Goal: Task Accomplishment & Management: Use online tool/utility

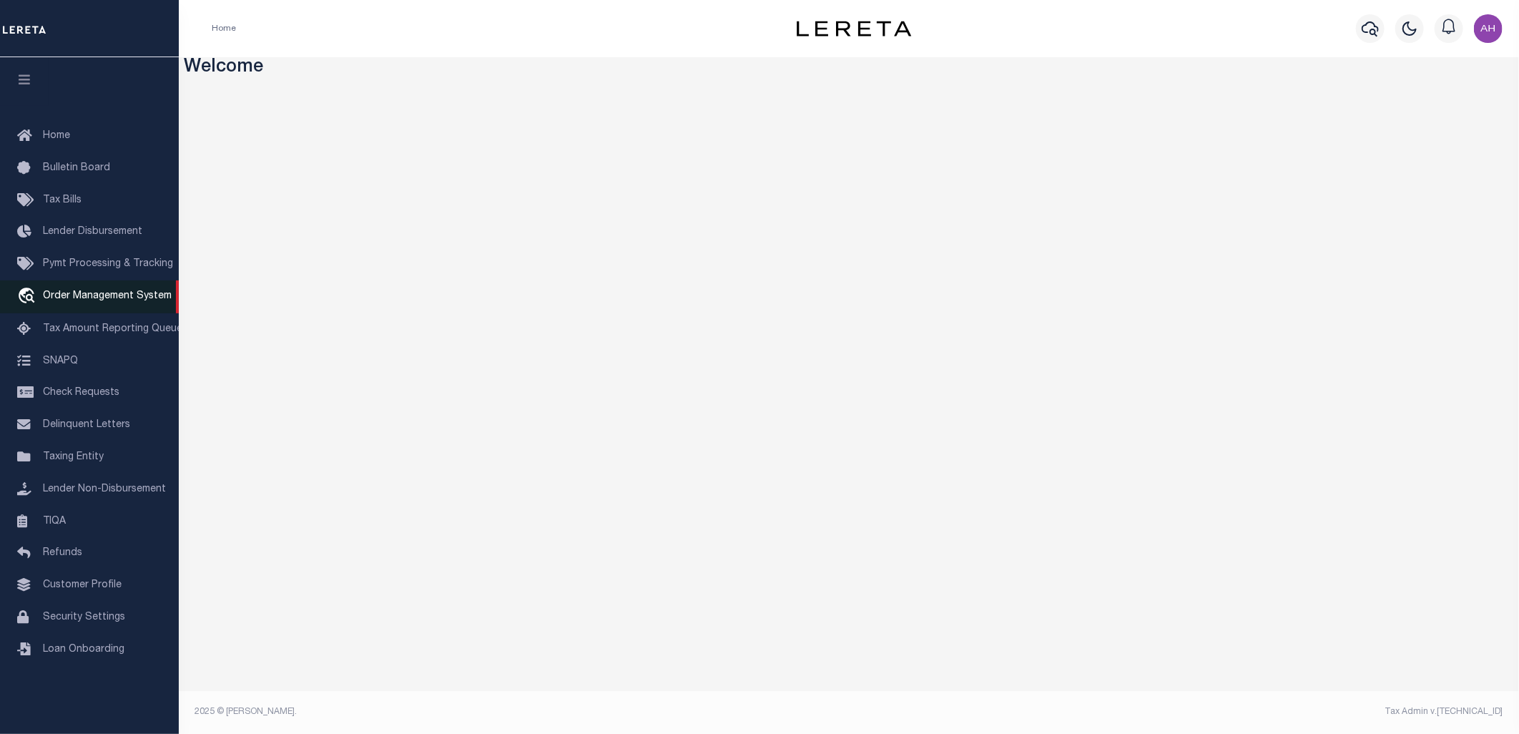
click at [76, 295] on span "Order Management System" at bounding box center [107, 296] width 129 height 10
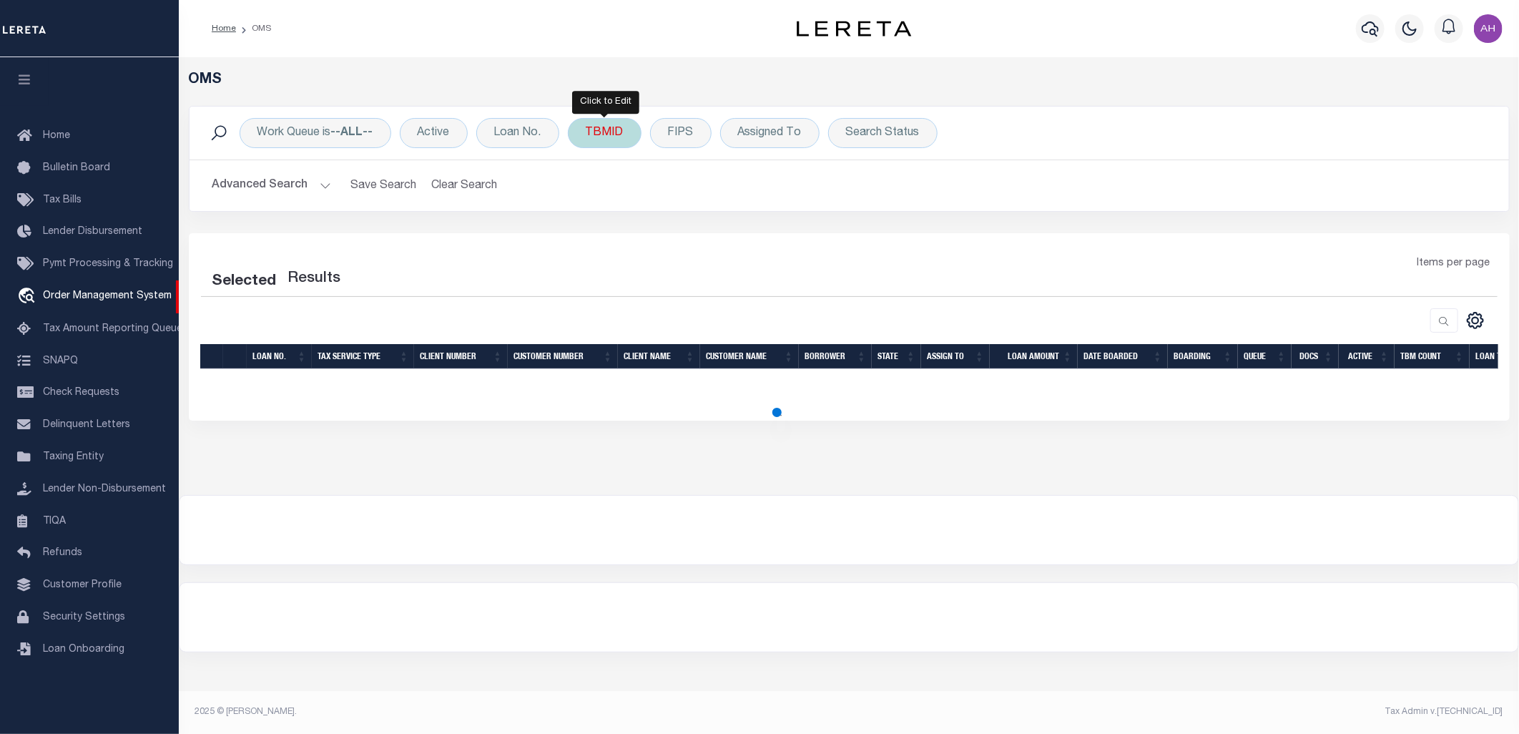
click at [620, 136] on div "TBMID" at bounding box center [605, 133] width 74 height 30
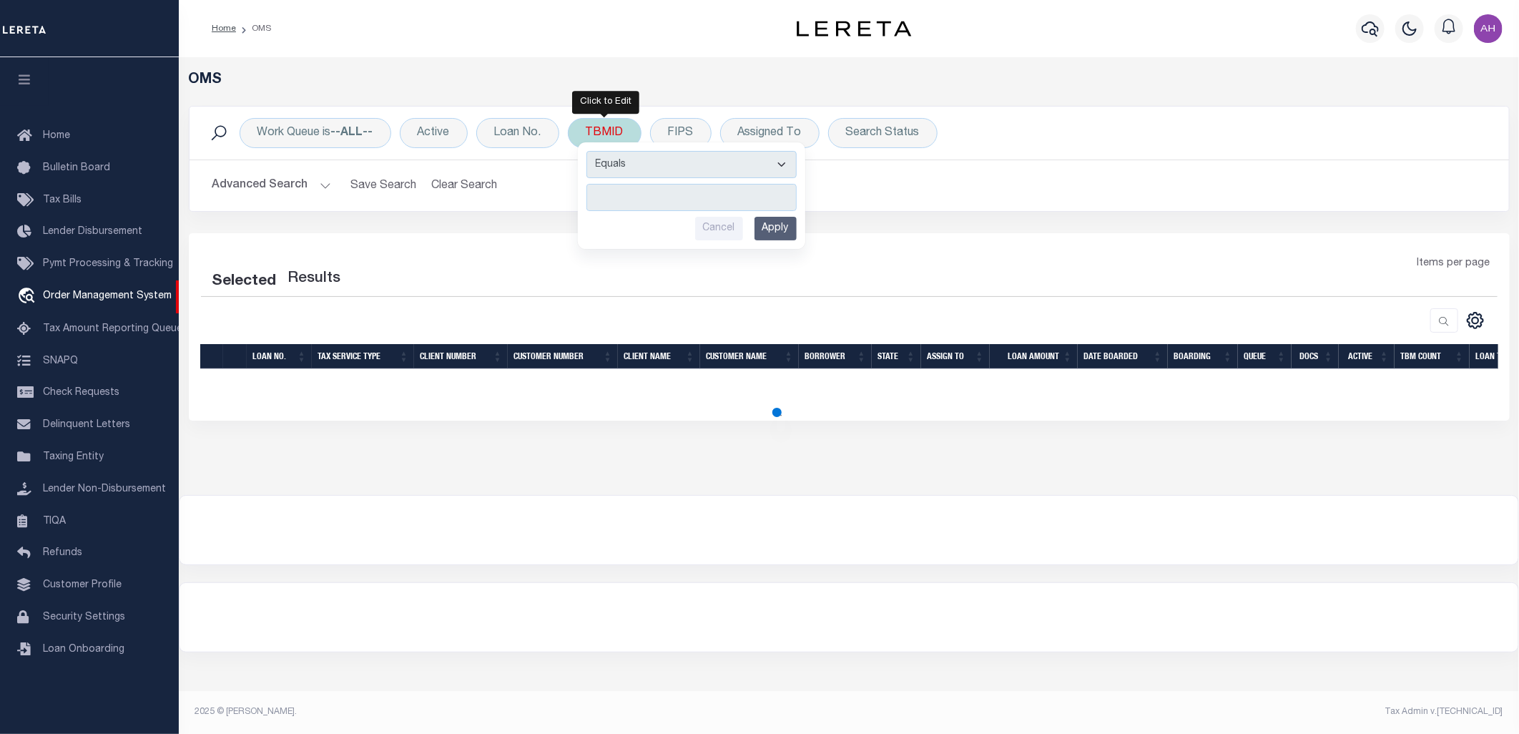
click at [639, 192] on input "number" at bounding box center [691, 197] width 210 height 27
type input "31814"
select select "200"
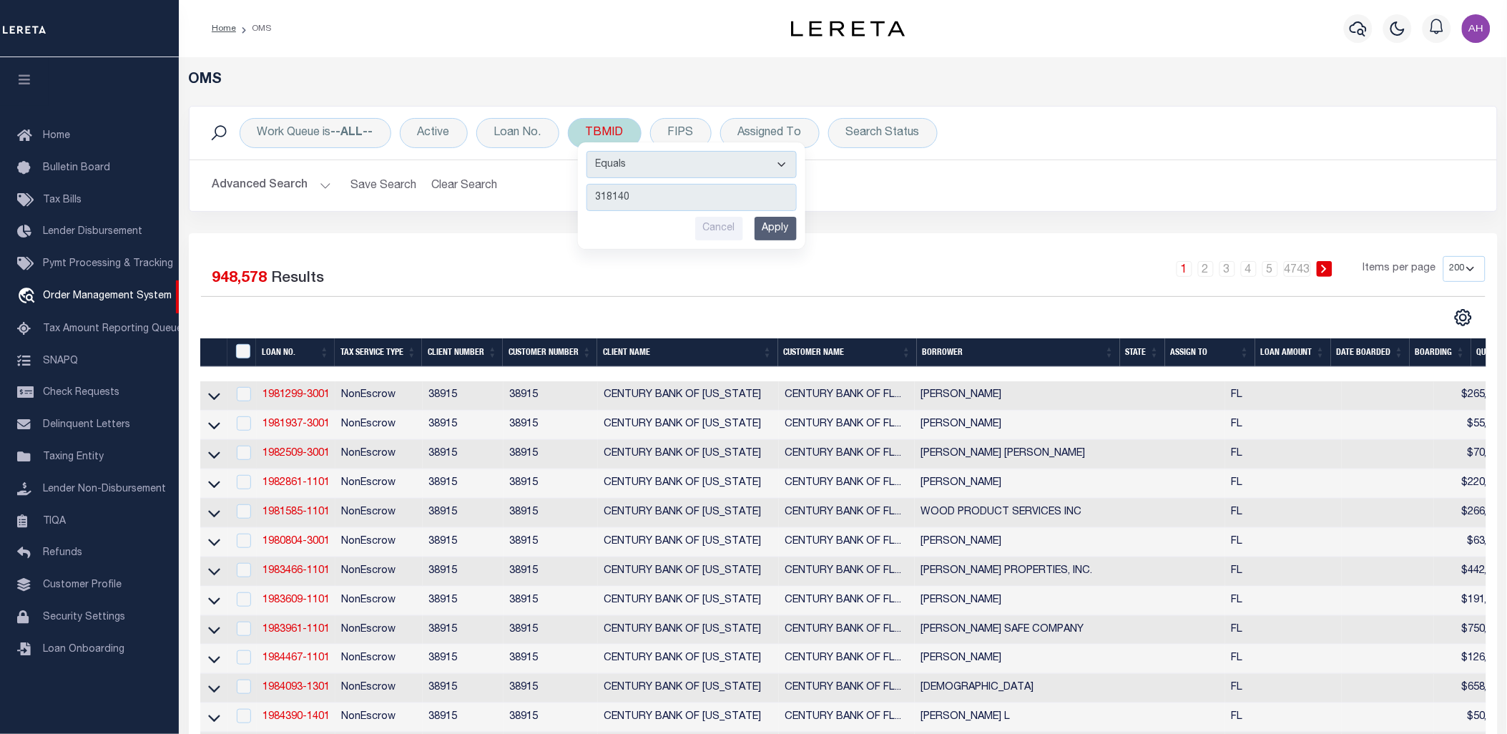
type input "3181405"
click at [762, 229] on input "Apply" at bounding box center [775, 229] width 42 height 24
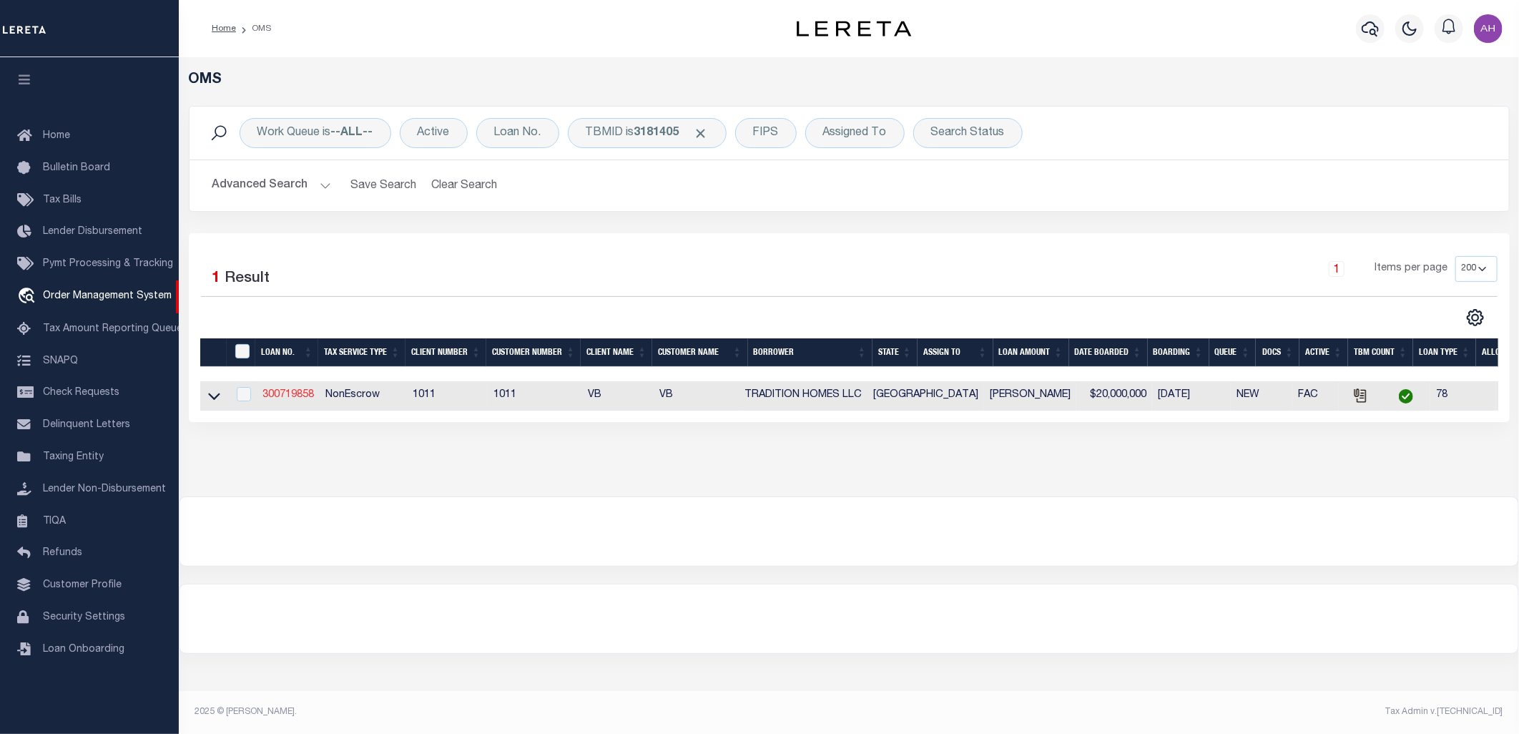
click at [275, 395] on link "300719858" at bounding box center [287, 395] width 51 height 10
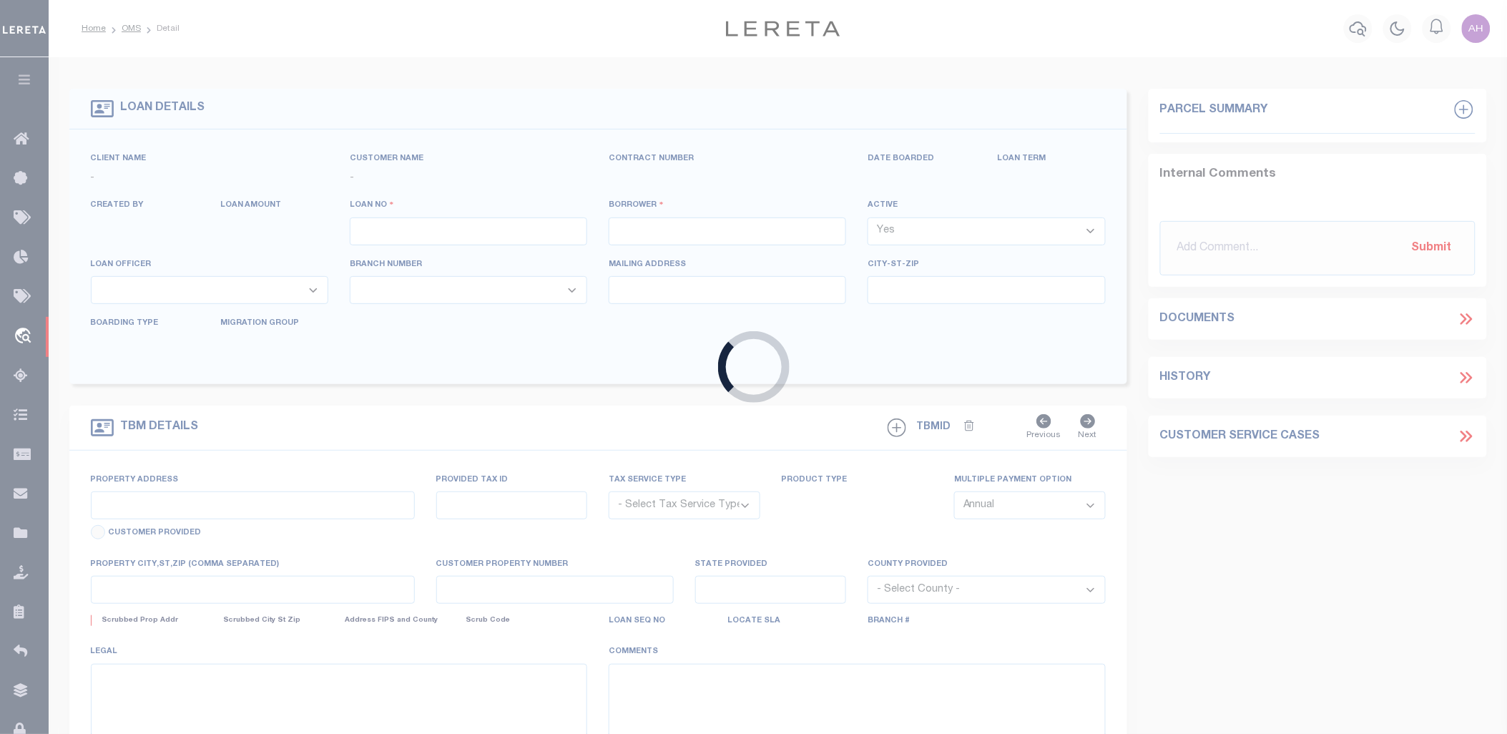
type input "300719858"
type input "TRADITION HOMES LLC"
select select
select select "NonEscrow"
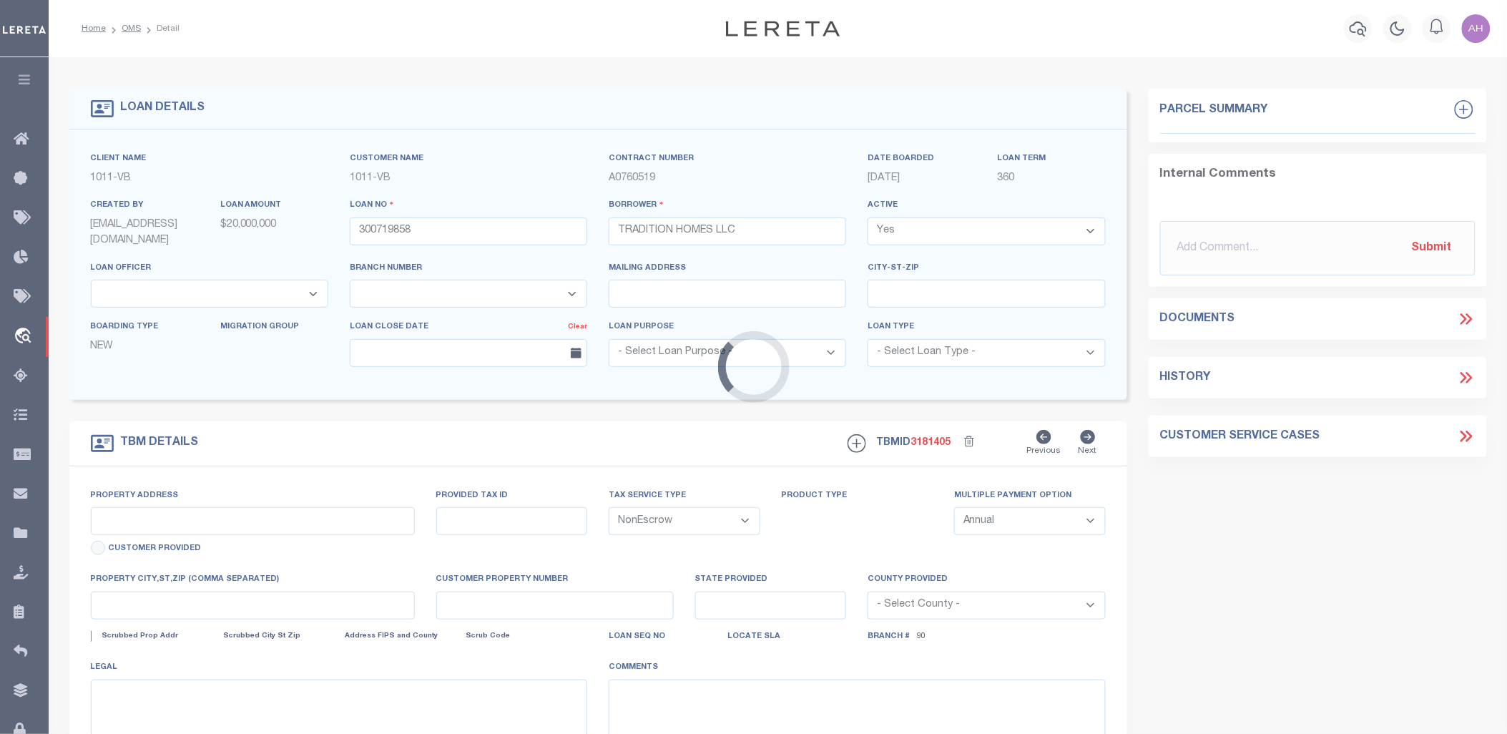
select select "13949"
select select "2096"
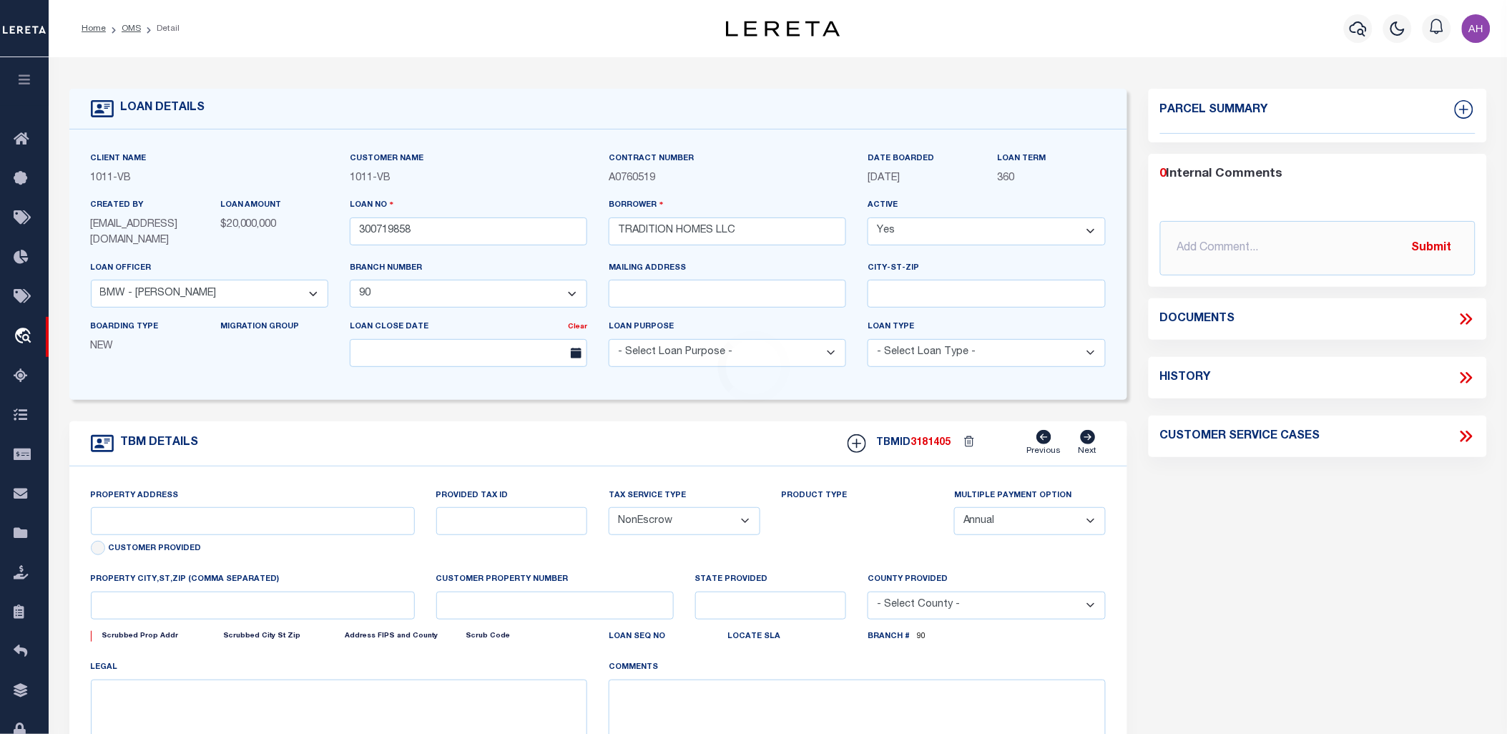
type input "2409 Excelsis Ct"
select select
type input "Celina [GEOGRAPHIC_DATA]"
type input "[GEOGRAPHIC_DATA]"
select select "Collin"
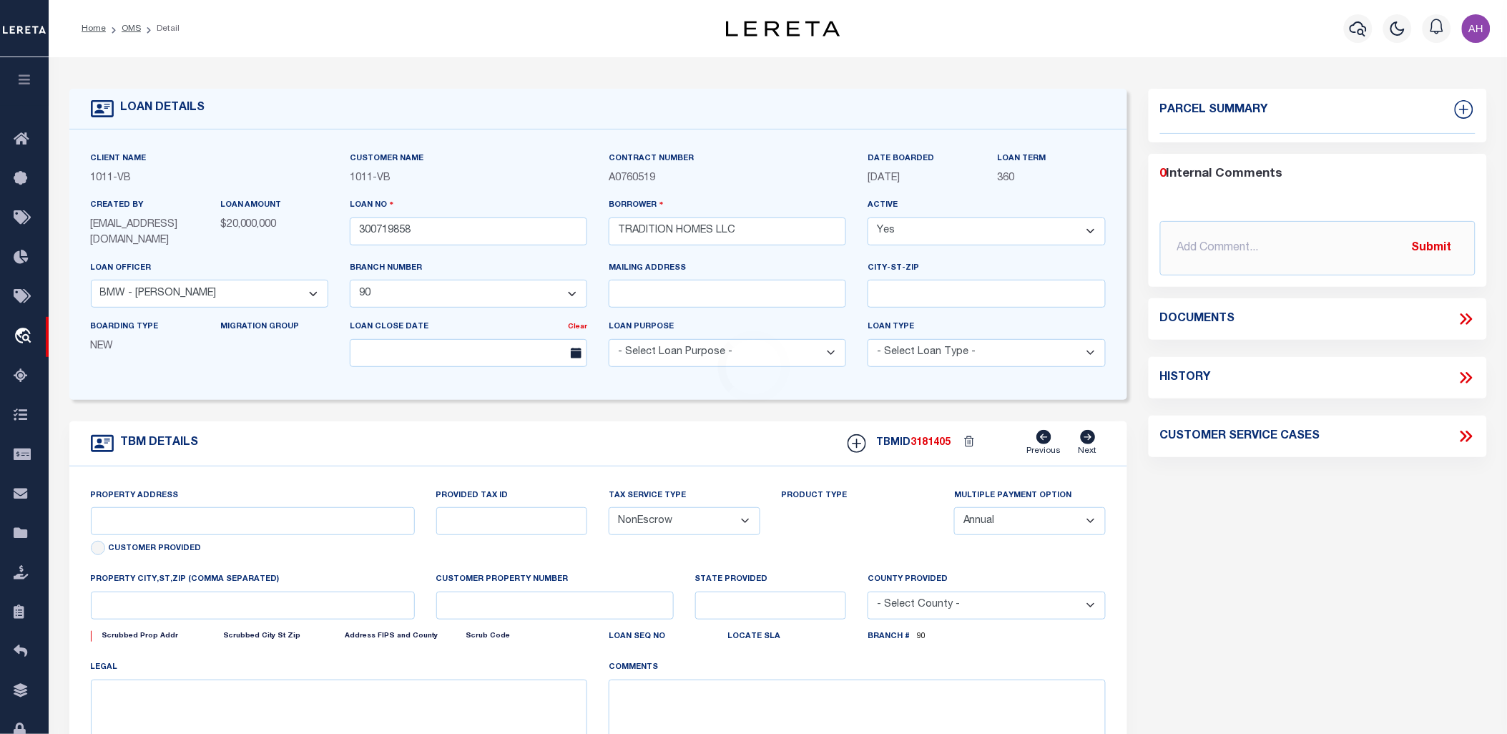
type textarea "CS: per [PERSON_NAME] change the loan officer to [PERSON_NAME] and officer to 9…"
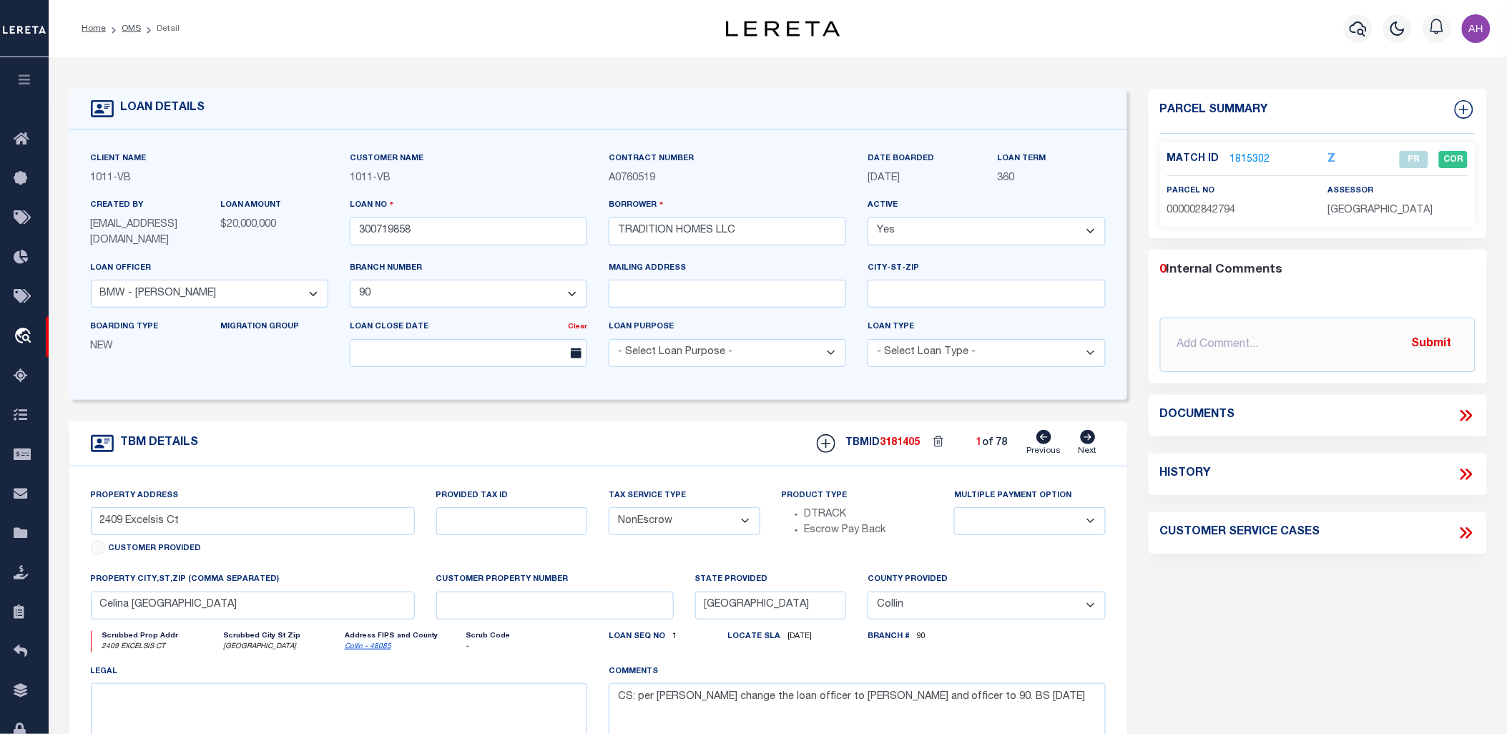
click at [1472, 412] on icon at bounding box center [1466, 415] width 19 height 19
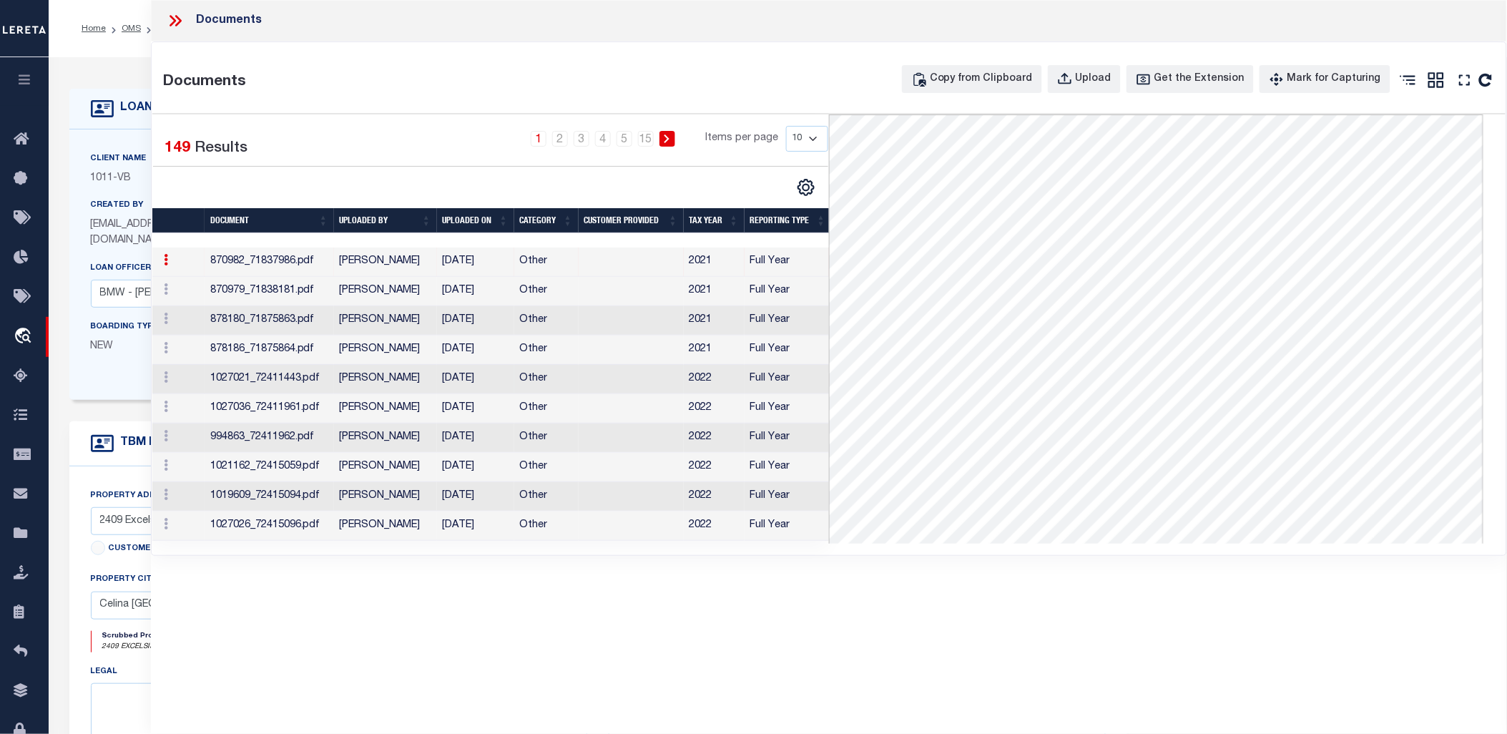
click at [365, 374] on td "[PERSON_NAME]" at bounding box center [385, 379] width 103 height 29
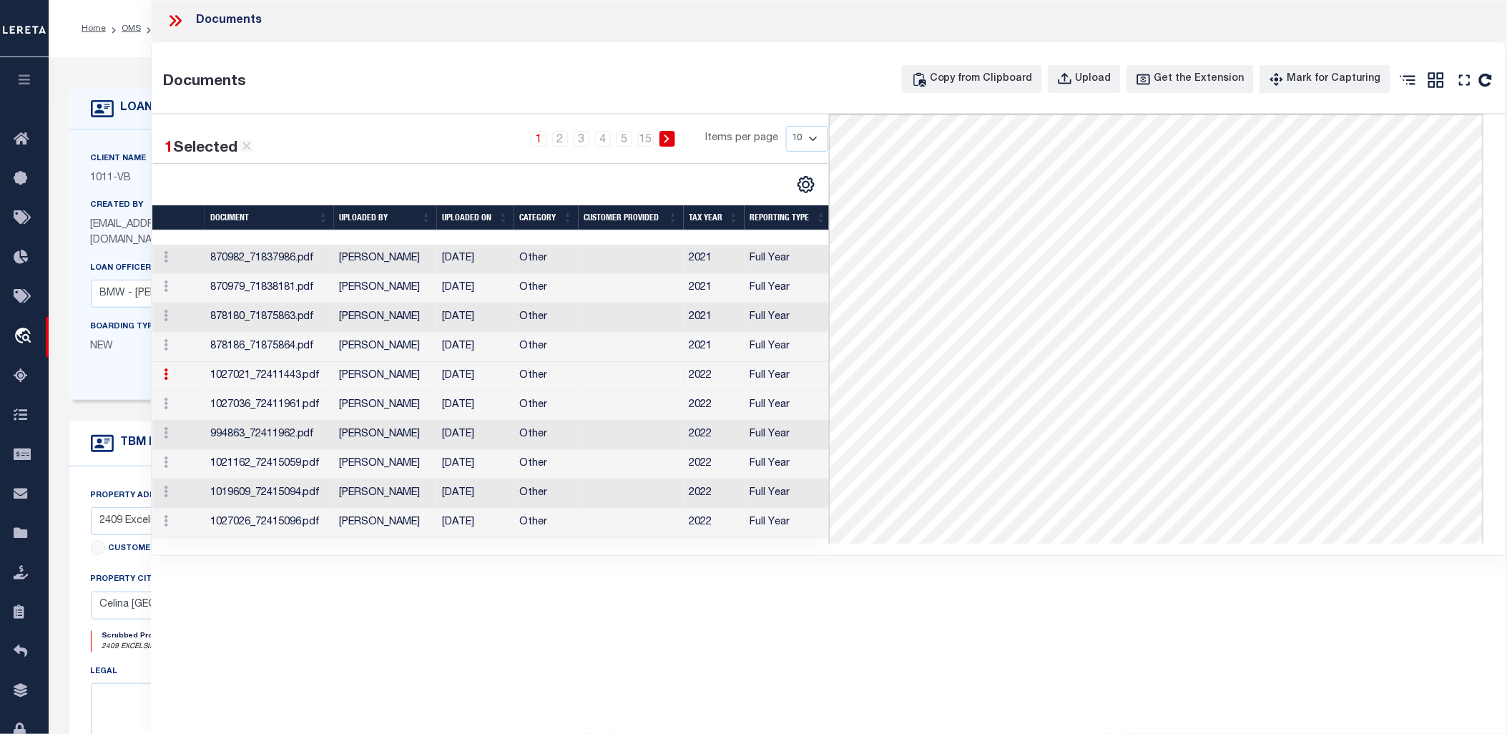
click at [376, 448] on td "[PERSON_NAME]" at bounding box center [385, 434] width 103 height 29
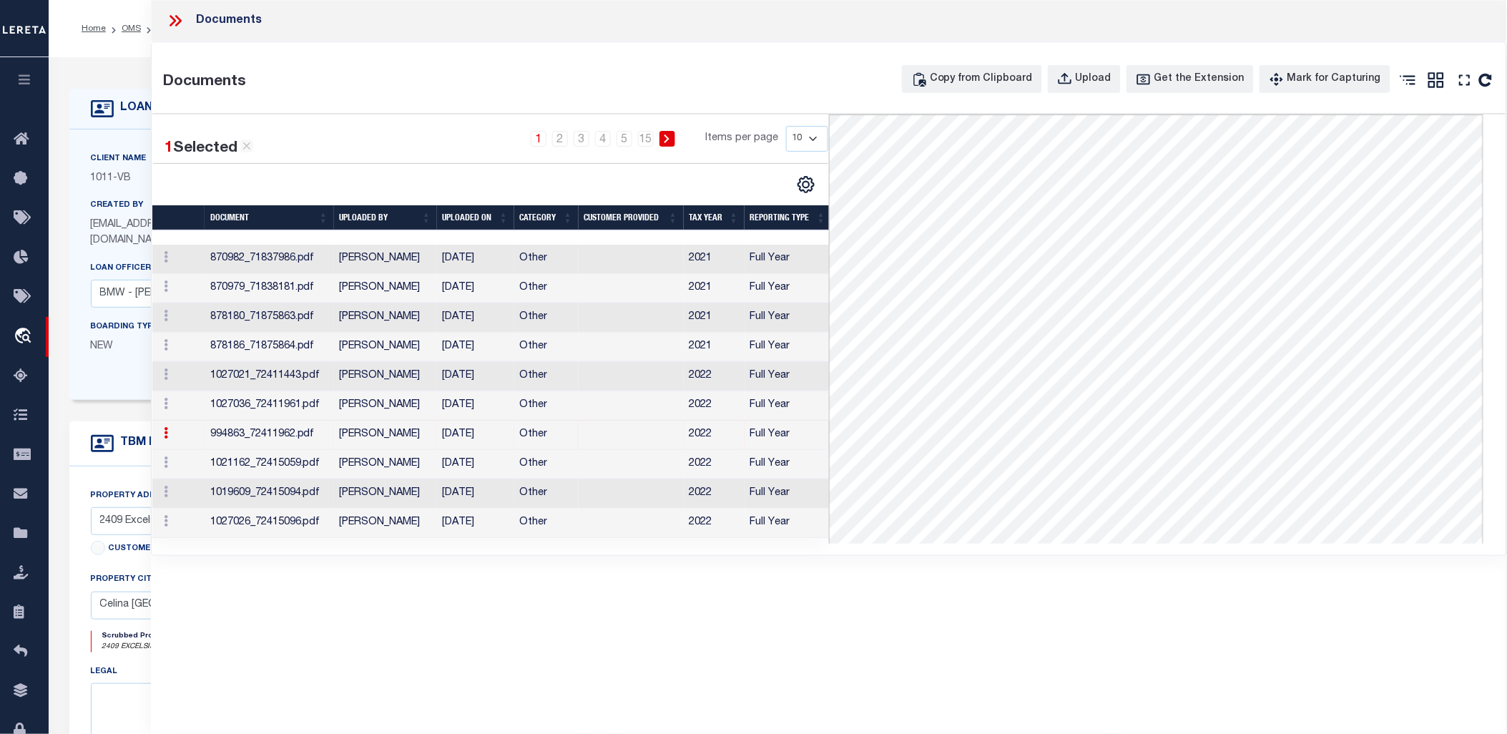
click at [479, 217] on th "UPLOADED ON" at bounding box center [475, 217] width 77 height 25
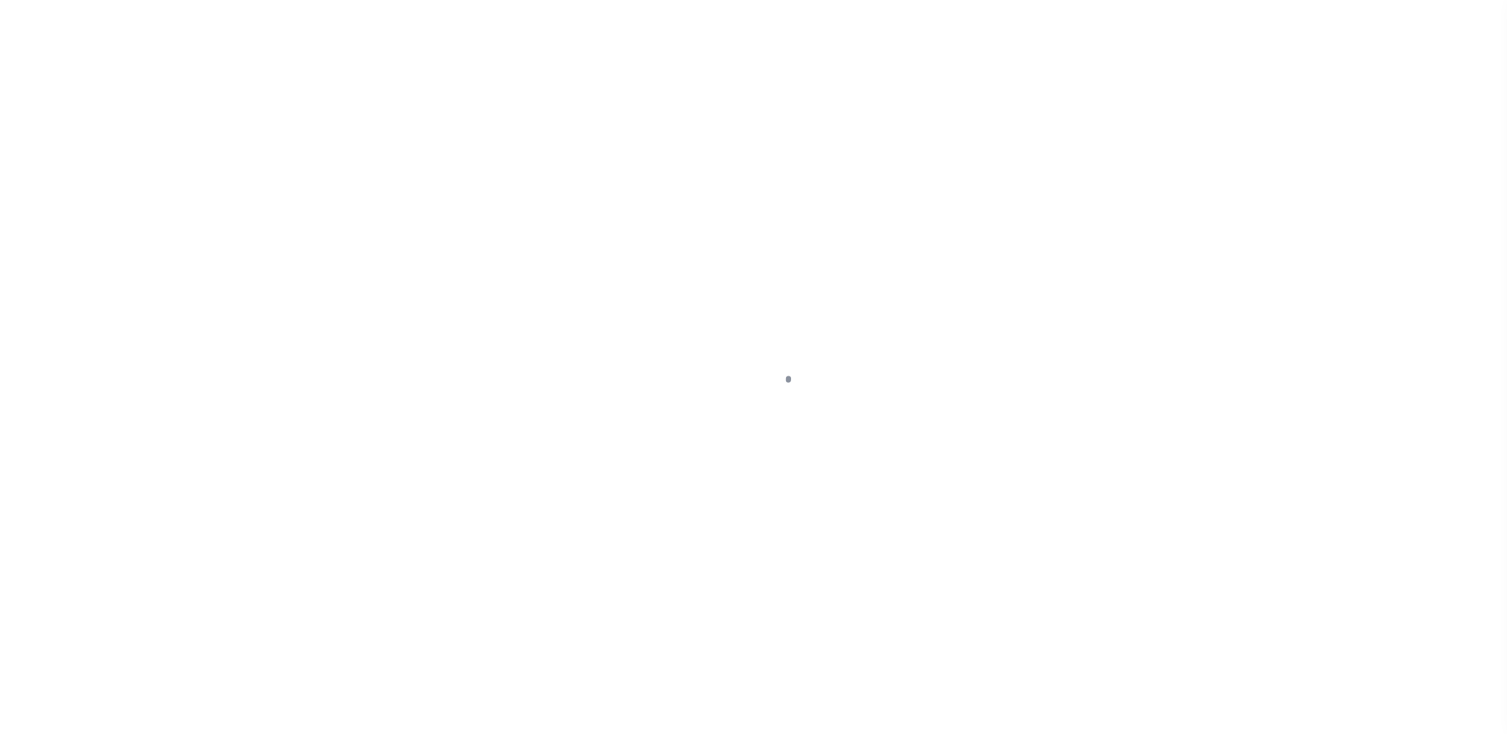
select select "NonEscrow"
select select "Collin"
select select
select select "13949"
select select "2096"
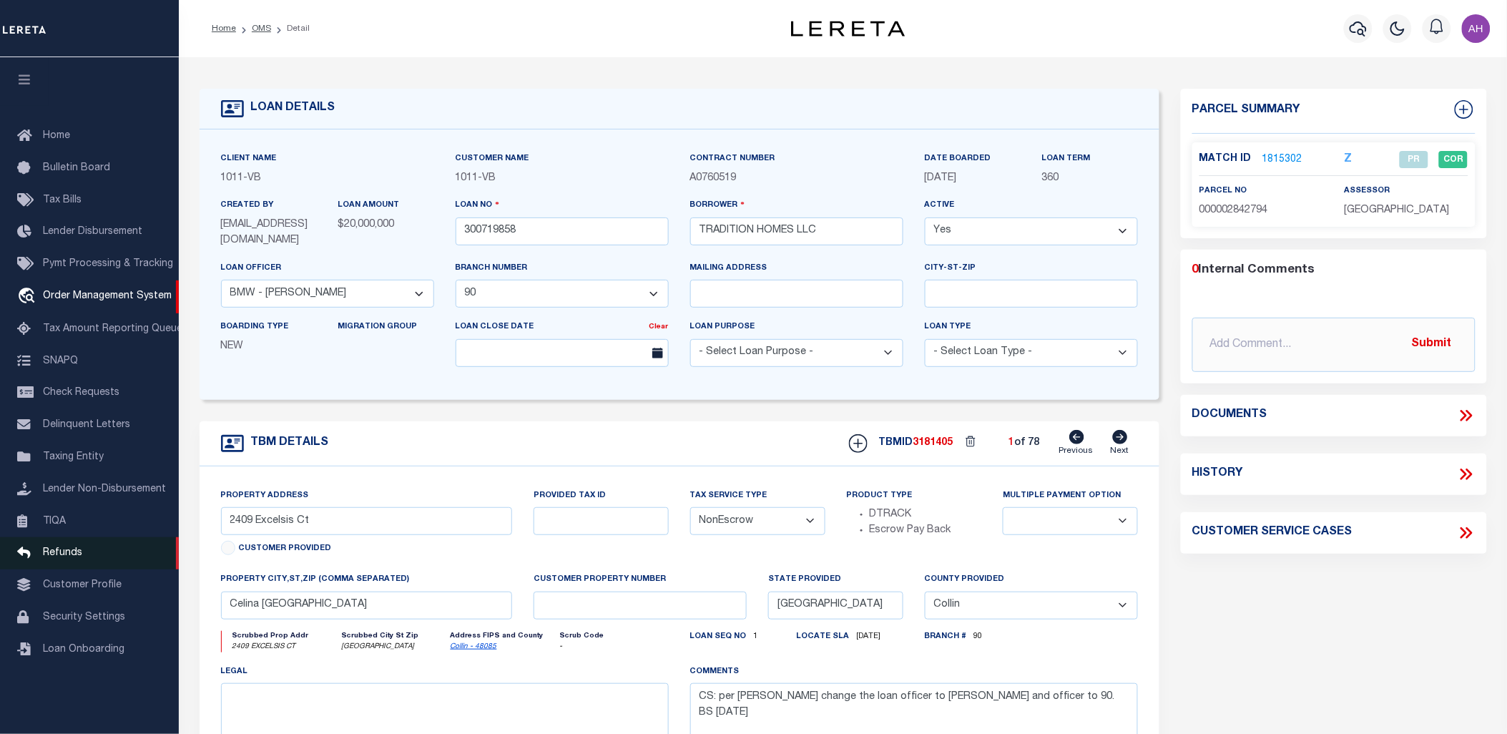
click at [66, 551] on span "Refunds" at bounding box center [62, 553] width 39 height 10
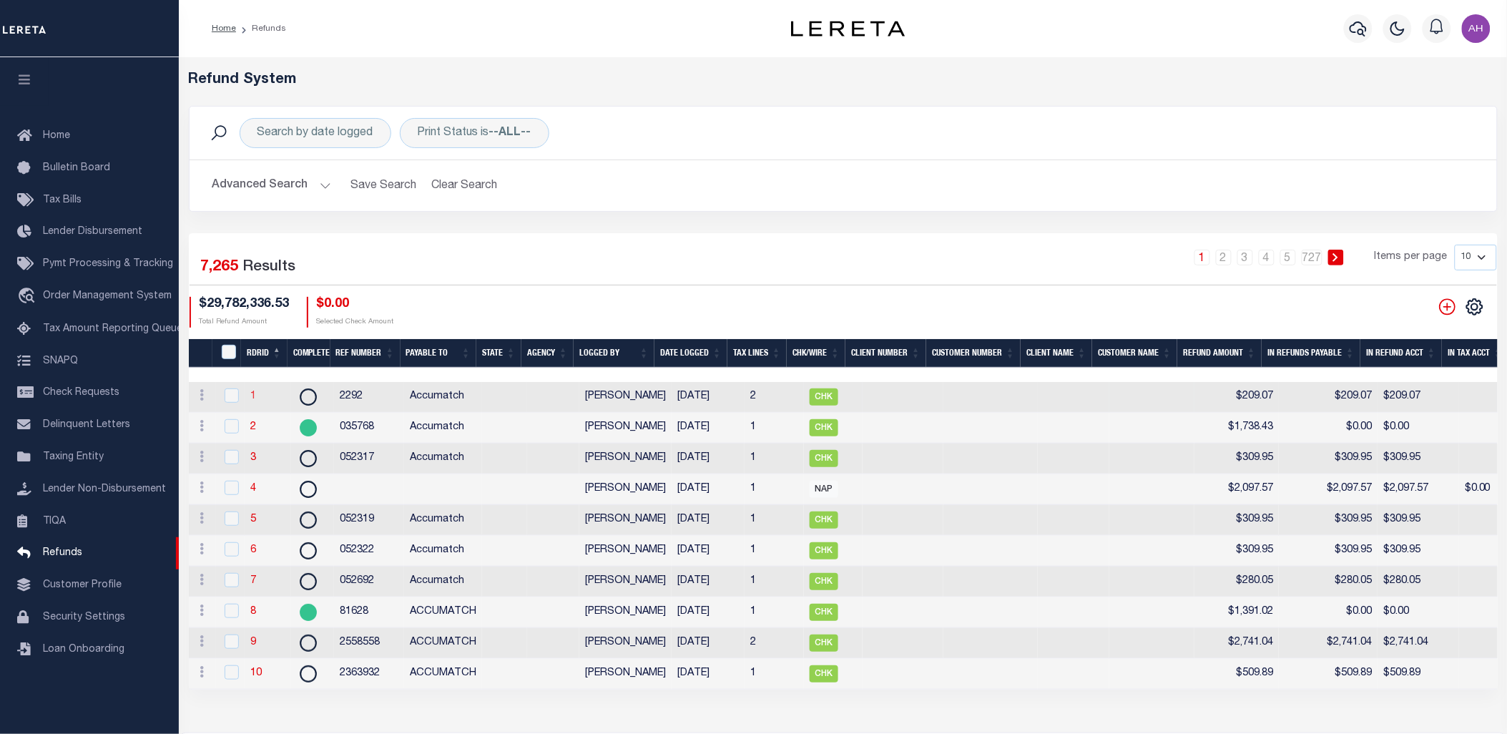
click at [251, 398] on link "1" at bounding box center [253, 396] width 6 height 10
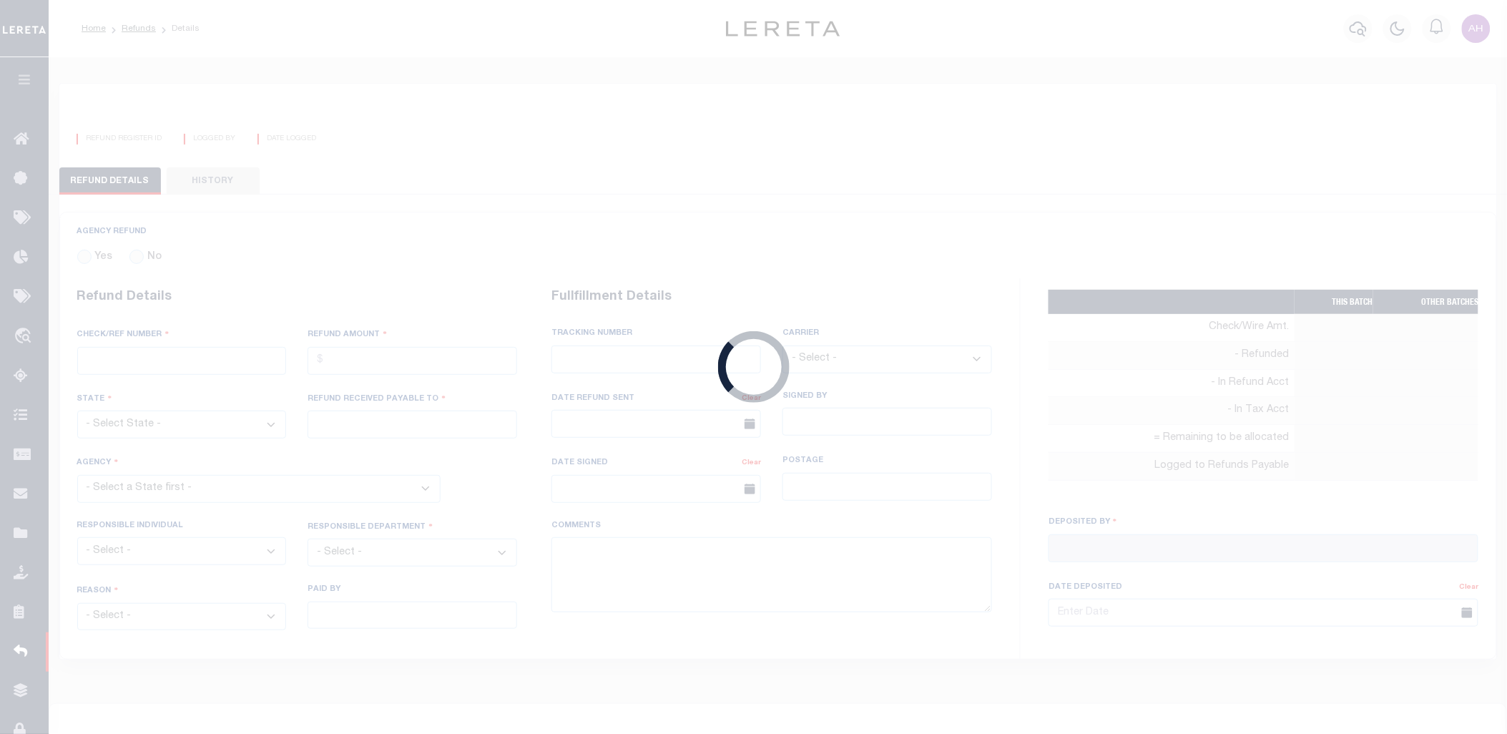
radio input "true"
type input "2292"
type input "$209.07"
type input "Accumatch"
select select "OVP"
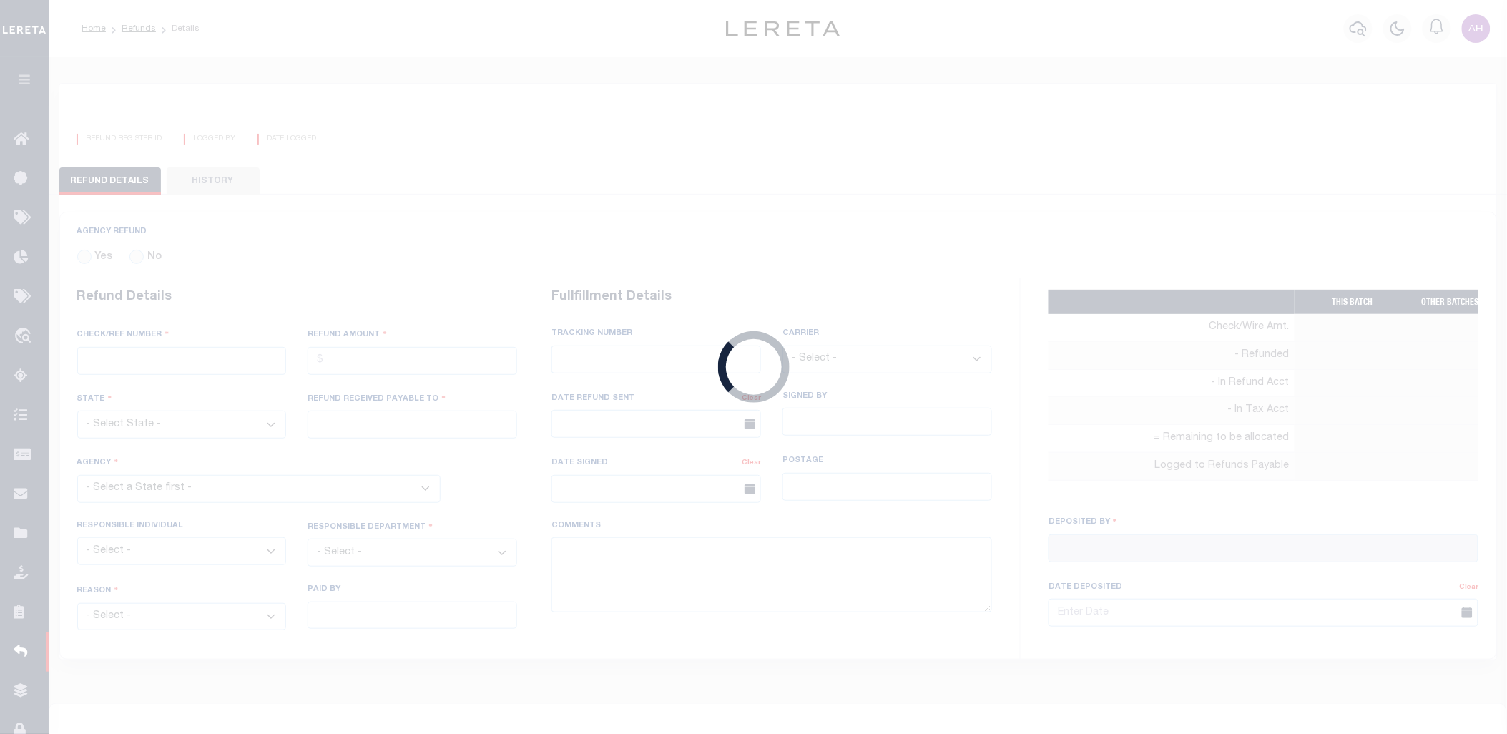
type textarea "Refund was $.03 short, Brad deducted it from loan ending in 656. P&I needs ot b…"
type input "[PERSON_NAME]"
type input "05/01/2018"
